Goal: Information Seeking & Learning: Learn about a topic

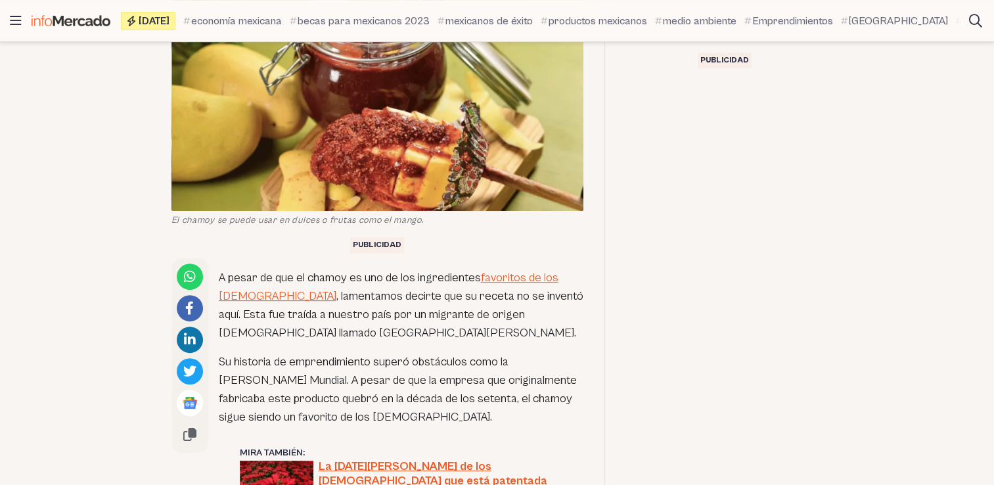
scroll to position [378, 0]
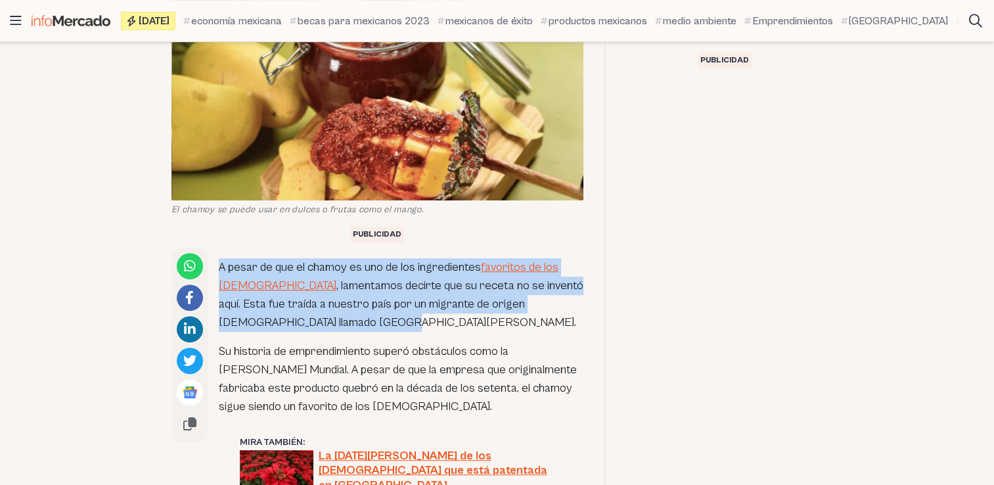
drag, startPoint x: 219, startPoint y: 265, endPoint x: 331, endPoint y: 321, distance: 125.4
click at [331, 321] on p "A pesar de que el chamoy es uno de los ingredientes favoritos de los [DEMOGRAPH…" at bounding box center [401, 295] width 365 height 74
copy p "A pesar de que el chamoy es uno de los ingredientes favoritos de los [DEMOGRAPH…"
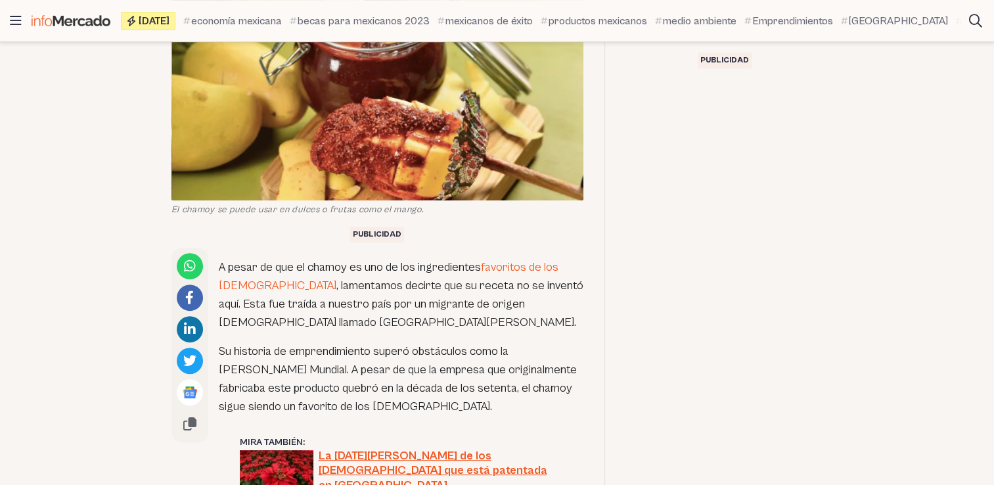
click at [497, 265] on link "favoritos de los [DEMOGRAPHIC_DATA]" at bounding box center [389, 276] width 340 height 32
